Goal: Task Accomplishment & Management: Manage account settings

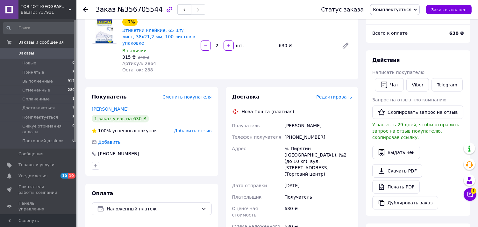
scroll to position [20, 0]
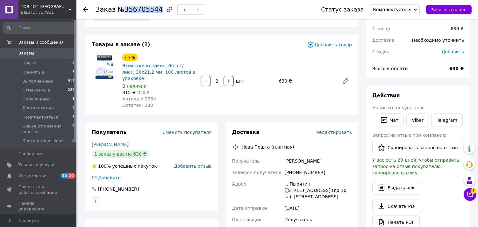
drag, startPoint x: 122, startPoint y: 9, endPoint x: 152, endPoint y: 9, distance: 29.9
click at [152, 9] on span "№356705544" at bounding box center [139, 10] width 45 height 8
copy span "356705544"
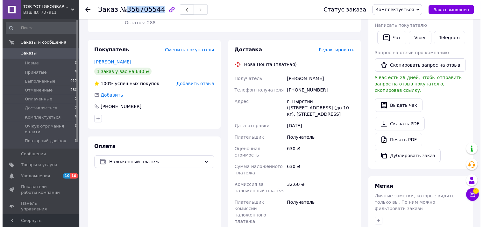
scroll to position [55, 0]
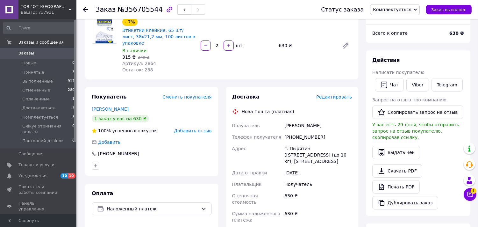
click at [336, 94] on span "Редактировать" at bounding box center [334, 96] width 36 height 5
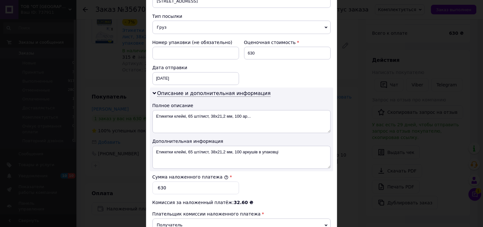
scroll to position [247, 0]
drag, startPoint x: 259, startPoint y: 111, endPoint x: 153, endPoint y: 114, distance: 106.4
click at [153, 114] on textarea "Етикетки клейкі, 65 шт/лист, 38х21,2 мм, 100 ар..." at bounding box center [242, 121] width 178 height 23
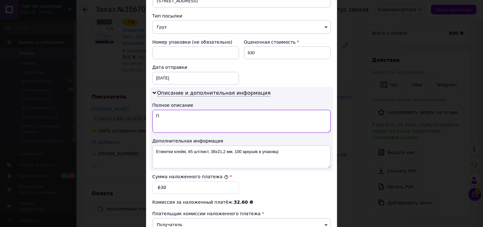
paste textarea "356705544"
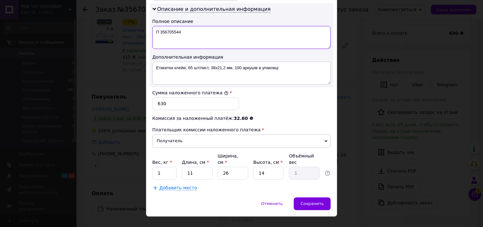
type textarea "П 356705544"
drag, startPoint x: 228, startPoint y: 160, endPoint x: 214, endPoint y: 160, distance: 13.7
click at [214, 160] on div "Вес, кг * 1 Длина, см * 11 Ширина, см * 26 Высота, см * 14 Объёмный вес 1" at bounding box center [242, 166] width 178 height 27
type input "3"
type input "0.12"
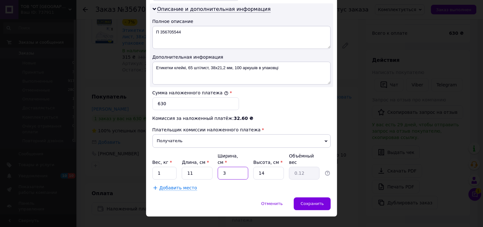
type input "32"
type input "1.23"
type input "32"
drag, startPoint x: 195, startPoint y: 160, endPoint x: 185, endPoint y: 161, distance: 9.7
click at [185, 167] on input "11" at bounding box center [197, 173] width 31 height 13
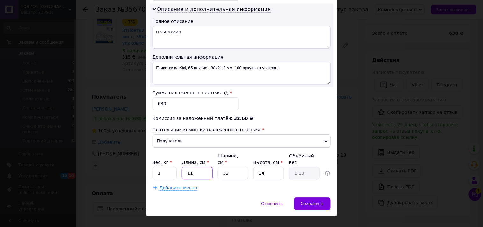
type input "2"
type input "0.22"
type input "2"
drag, startPoint x: 269, startPoint y: 158, endPoint x: 252, endPoint y: 157, distance: 17.2
click at [253, 167] on input "14" at bounding box center [268, 173] width 31 height 13
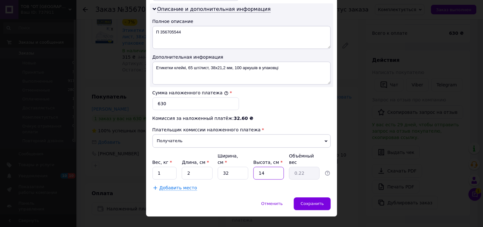
type input "1"
type input "0.1"
type input "17"
type input "0.27"
type input "17"
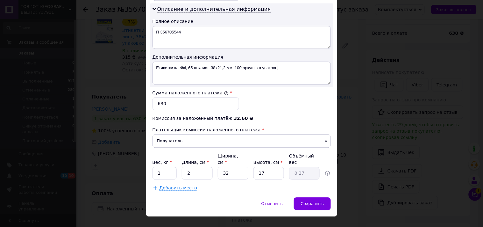
click at [316, 201] on span "Сохранить" at bounding box center [312, 203] width 23 height 5
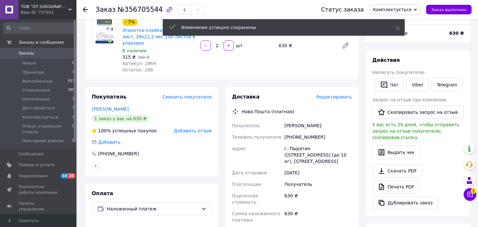
click at [340, 94] on span "Редактировать" at bounding box center [334, 96] width 36 height 5
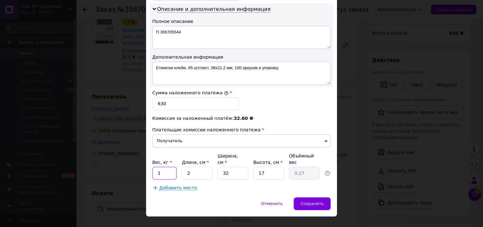
drag, startPoint x: 164, startPoint y: 160, endPoint x: 131, endPoint y: 160, distance: 33.1
click at [131, 160] on div "× Редактирование доставки Способ доставки Нова Пошта (платная) Плательщик Получ…" at bounding box center [241, 113] width 483 height 227
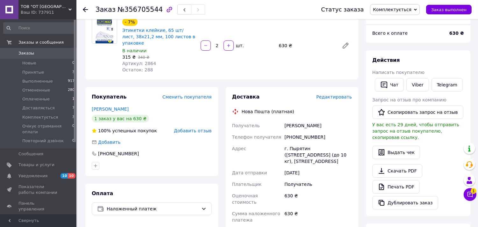
click at [343, 94] on span "Редактировать" at bounding box center [334, 96] width 36 height 5
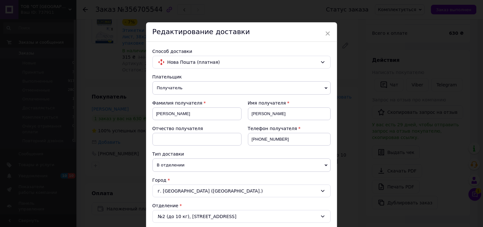
scroll to position [212, 0]
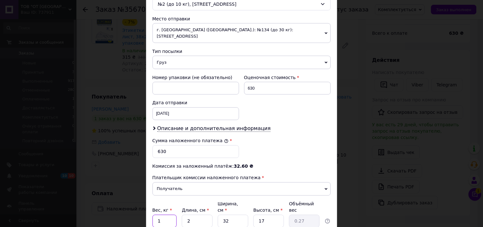
drag, startPoint x: 162, startPoint y: 207, endPoint x: 157, endPoint y: 207, distance: 5.1
click at [157, 215] on input "1" at bounding box center [165, 221] width 25 height 13
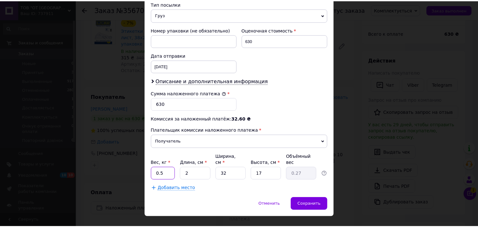
scroll to position [260, 0]
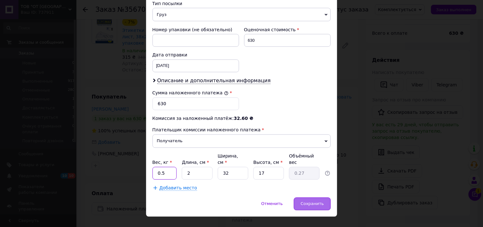
type input "0.5"
click at [310, 201] on span "Сохранить" at bounding box center [312, 203] width 23 height 5
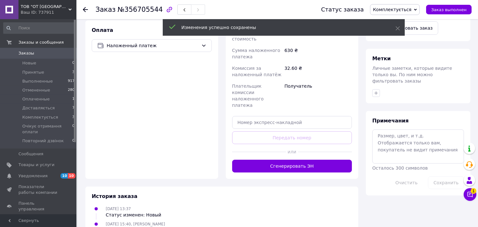
scroll to position [232, 0]
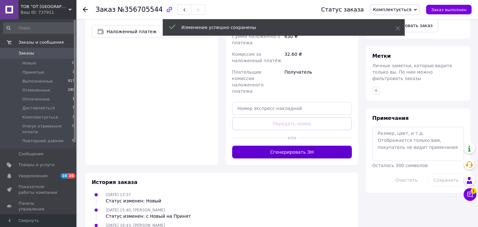
click at [315, 146] on button "Сгенерировать ЭН" at bounding box center [292, 152] width 120 height 13
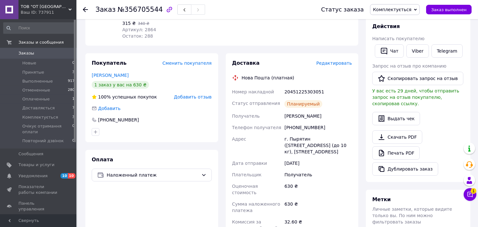
scroll to position [55, 0]
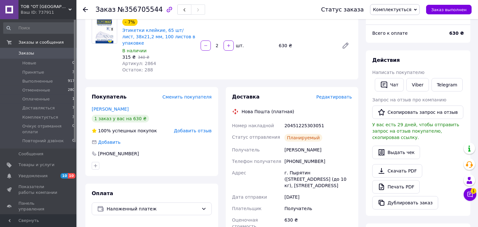
click at [414, 4] on span "Комплектується" at bounding box center [395, 9] width 50 height 11
click at [407, 62] on li "Доставляється" at bounding box center [401, 61] width 62 height 10
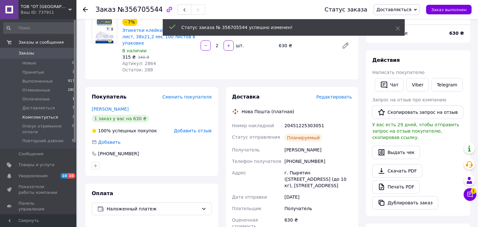
click at [53, 117] on li "Комплектується 3" at bounding box center [39, 117] width 78 height 9
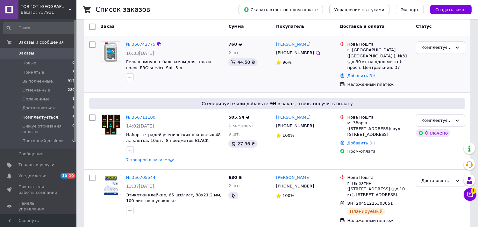
scroll to position [59, 0]
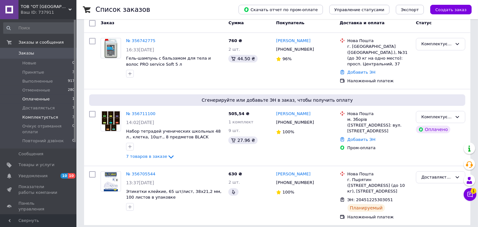
click at [55, 98] on li "Оплаченные 1" at bounding box center [39, 99] width 78 height 9
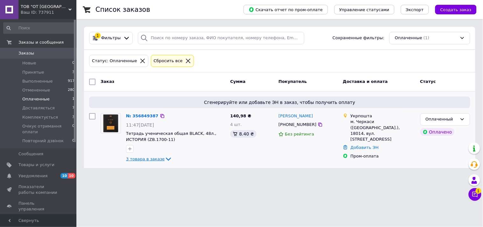
click at [155, 158] on span "3 товара в заказе" at bounding box center [145, 158] width 39 height 5
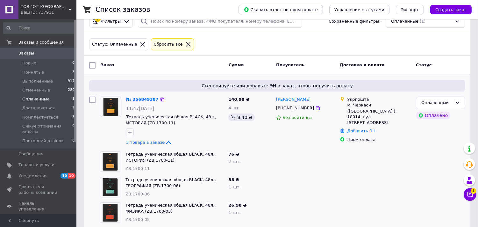
scroll to position [25, 0]
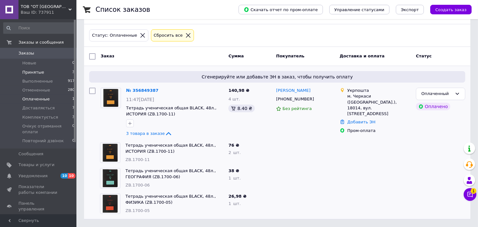
click at [49, 68] on li "Принятые 3" at bounding box center [39, 72] width 78 height 9
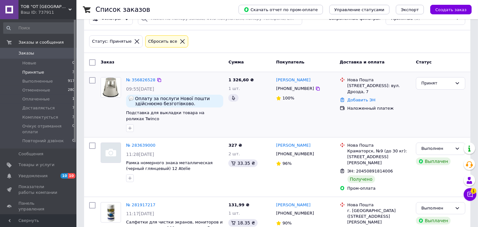
scroll to position [39, 0]
